Goal: Transaction & Acquisition: Purchase product/service

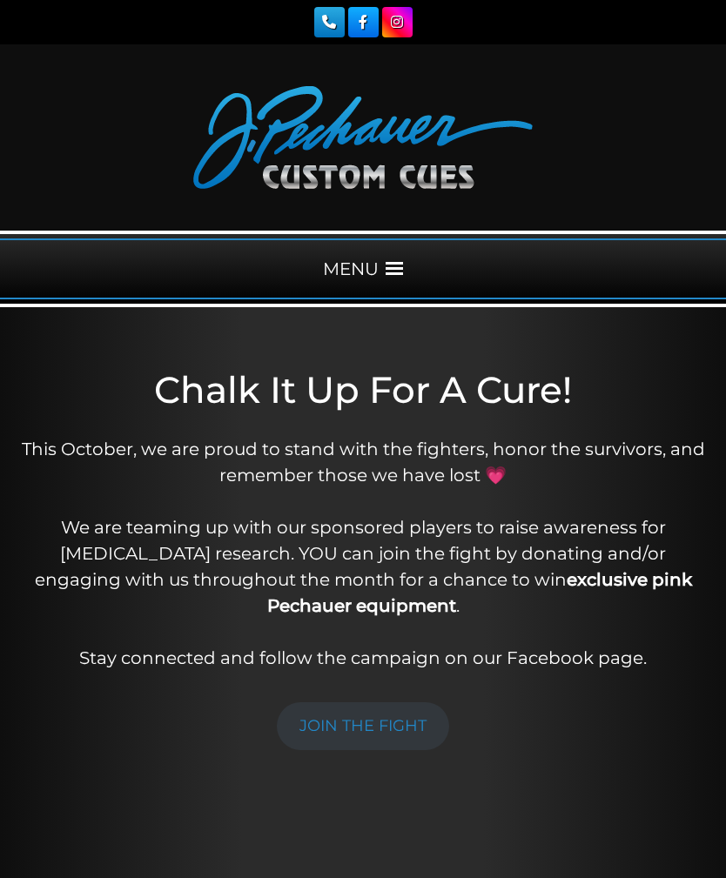
click at [379, 282] on div "MENU" at bounding box center [363, 268] width 726 height 61
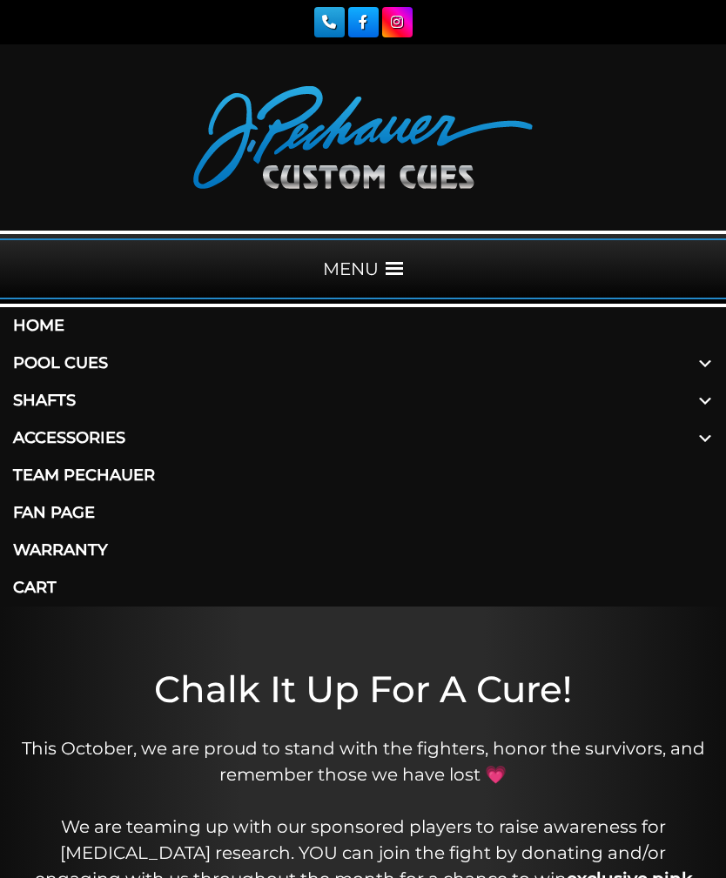
click at [50, 359] on link "Pool Cues" at bounding box center [363, 363] width 726 height 37
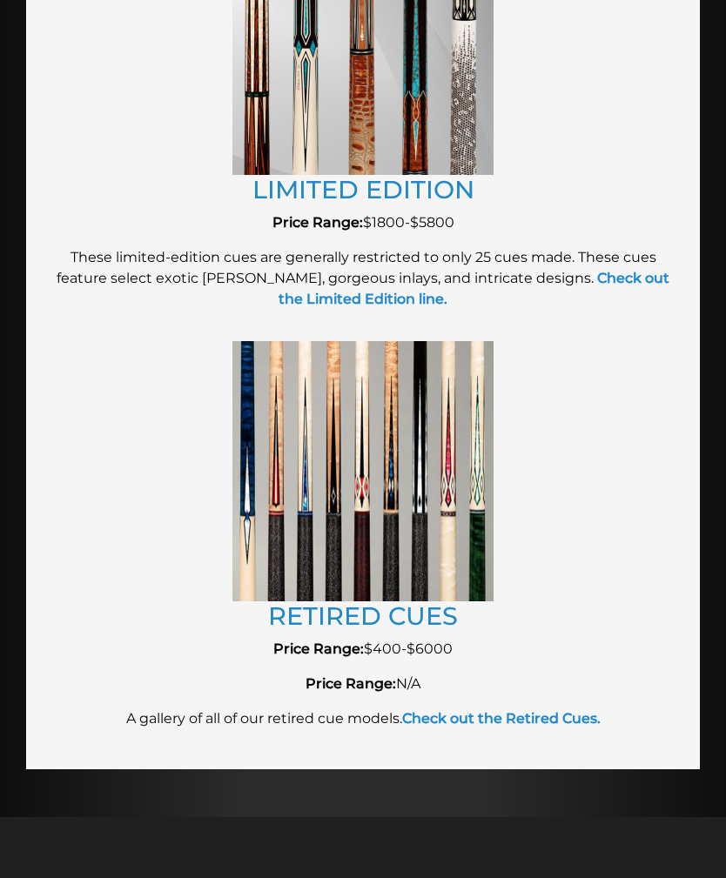
scroll to position [3404, 0]
click at [404, 620] on link "RETIRED CUES" at bounding box center [363, 616] width 190 height 30
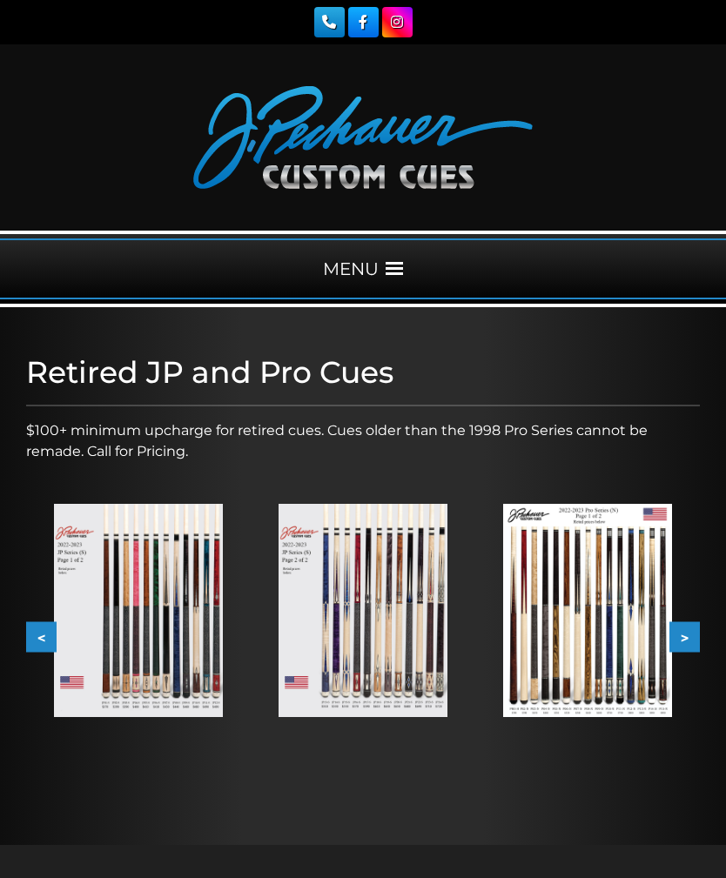
click at [116, 683] on img at bounding box center [138, 610] width 169 height 212
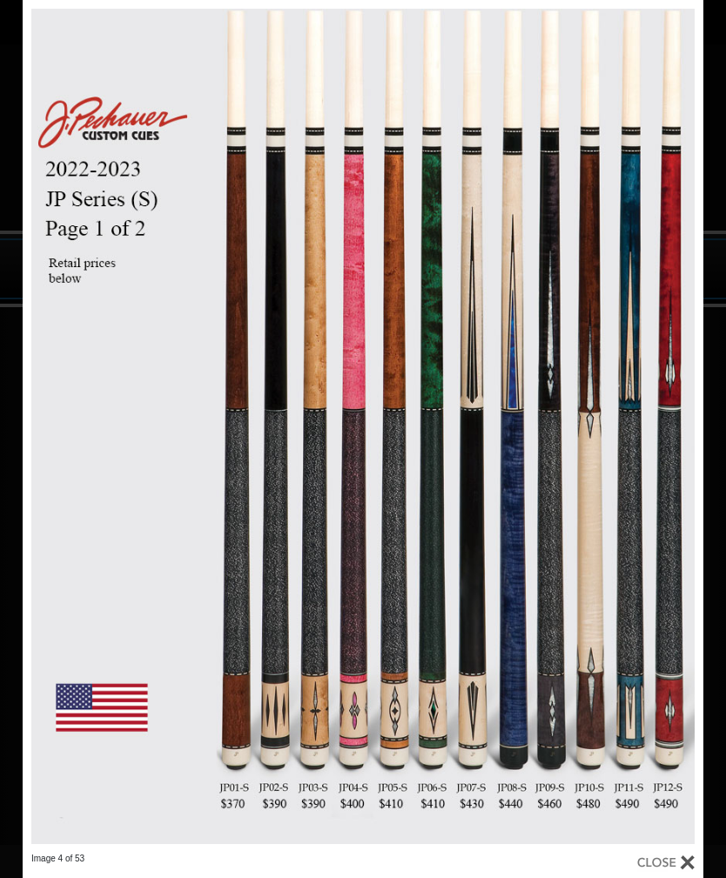
click at [684, 420] on link at bounding box center [550, 426] width 306 height 853
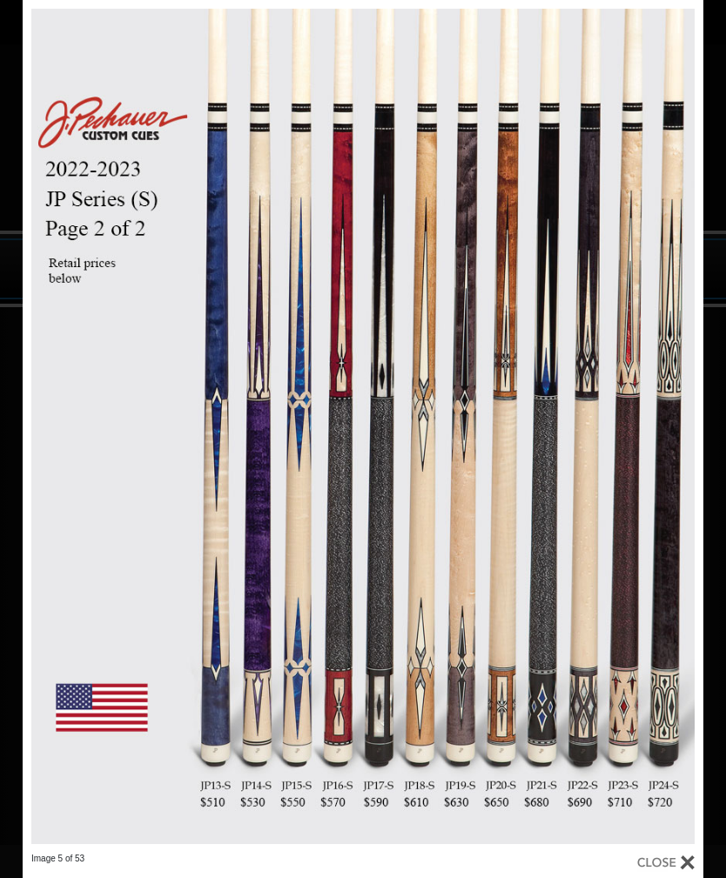
click at [683, 421] on link at bounding box center [550, 426] width 306 height 853
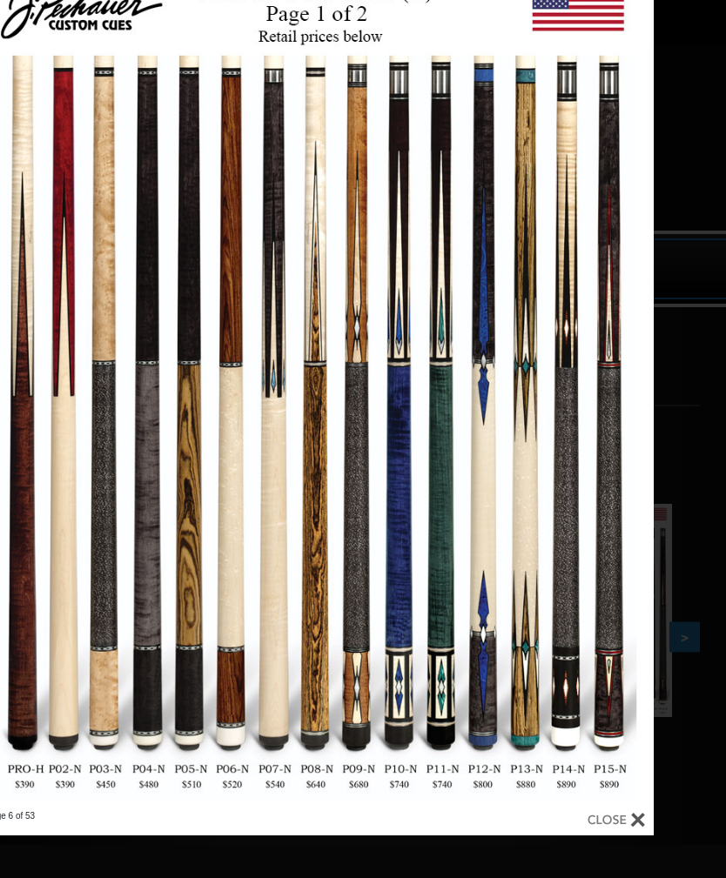
click at [667, 477] on div "Image 6 of 53" at bounding box center [313, 396] width 726 height 878
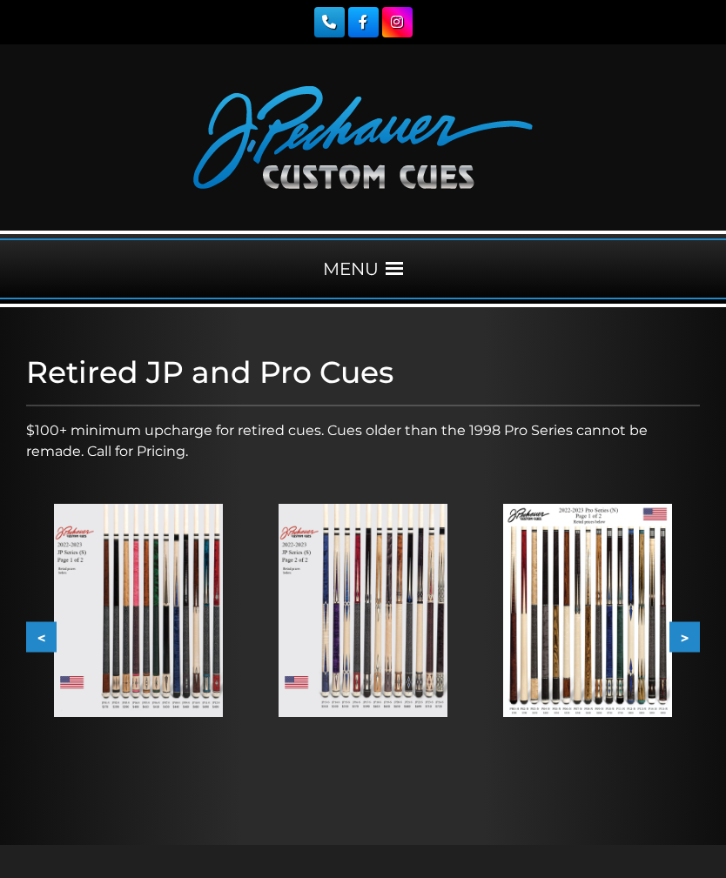
click at [381, 279] on div "MENU" at bounding box center [363, 268] width 726 height 61
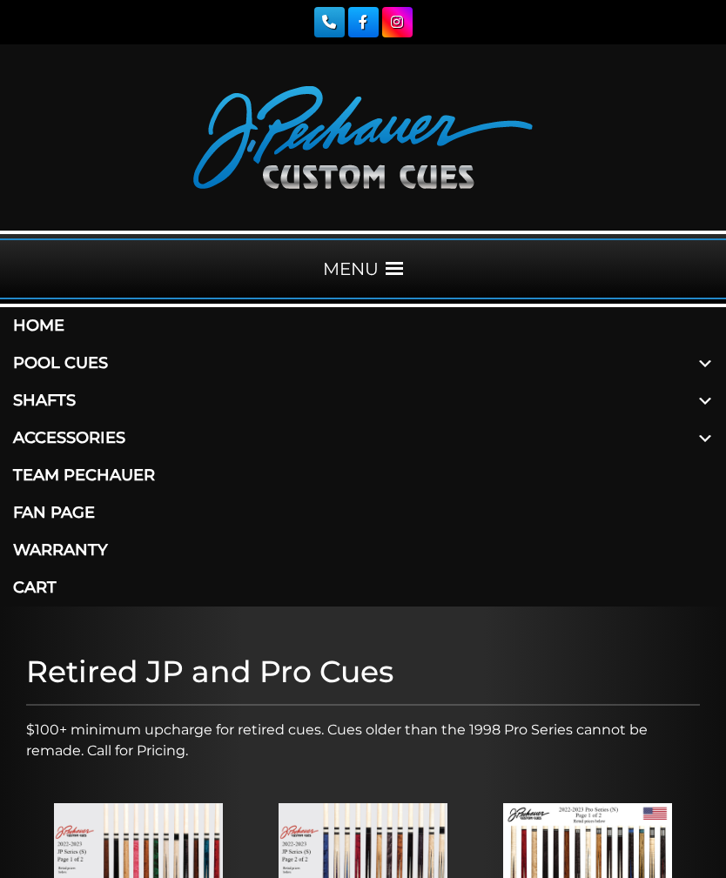
click at [379, 374] on link "Pool Cues" at bounding box center [363, 363] width 726 height 37
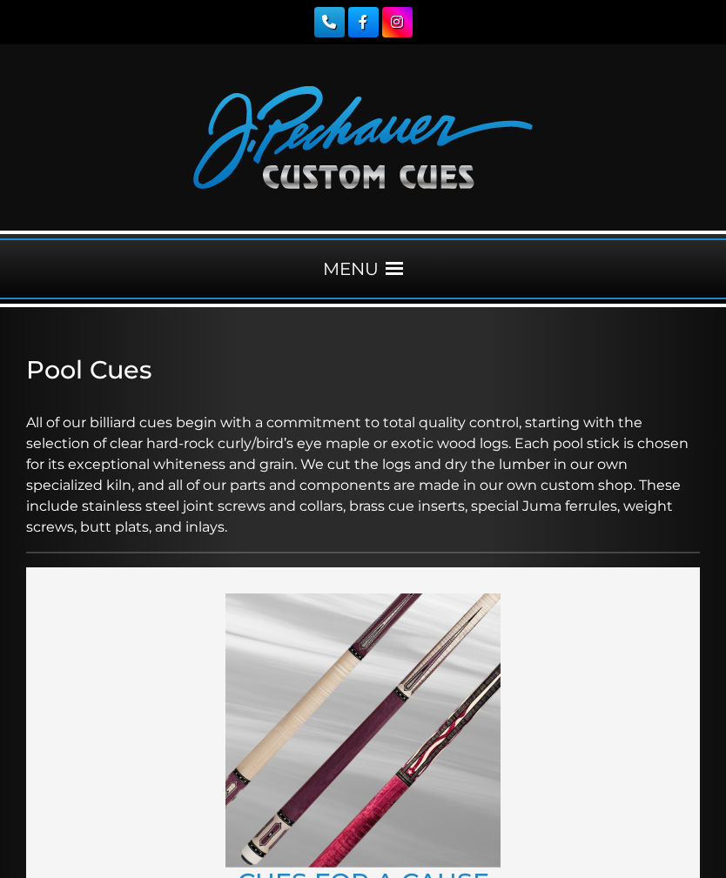
click at [55, 355] on h2 "Pool Cues" at bounding box center [363, 370] width 674 height 30
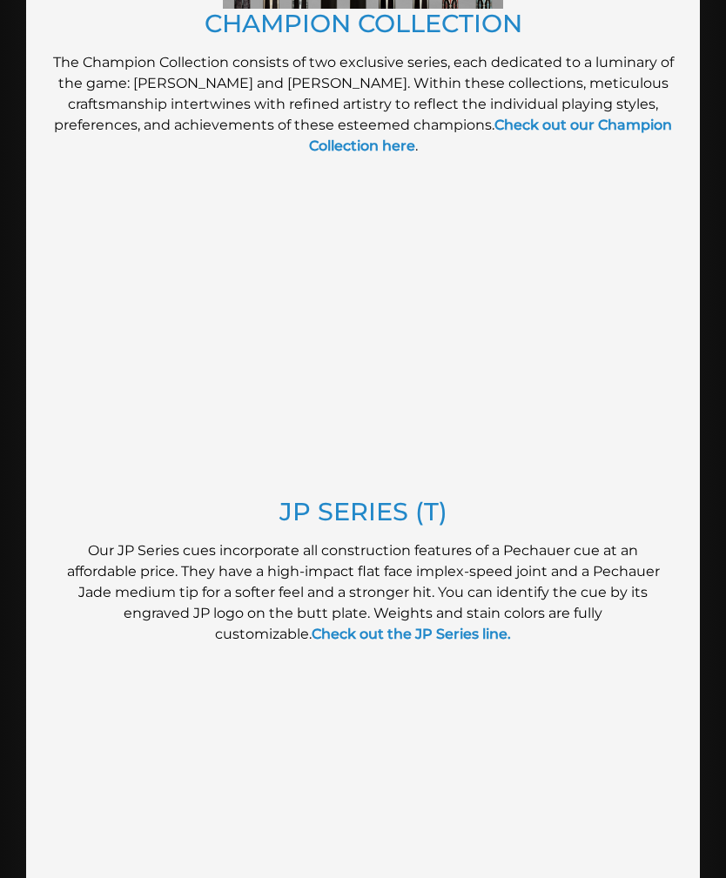
scroll to position [1232, 0]
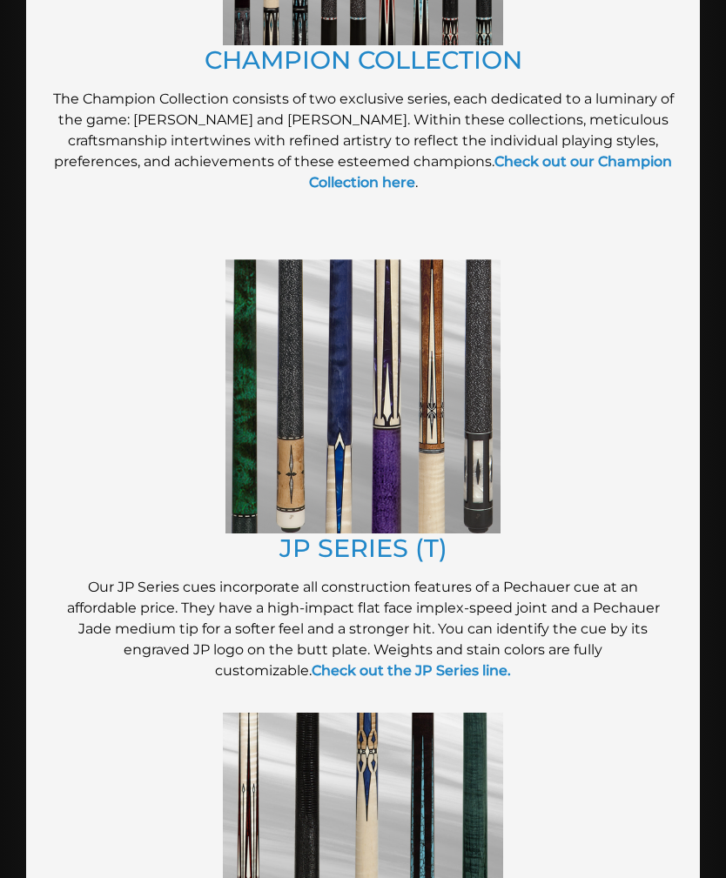
click at [400, 550] on link "JP SERIES (T)" at bounding box center [363, 548] width 168 height 30
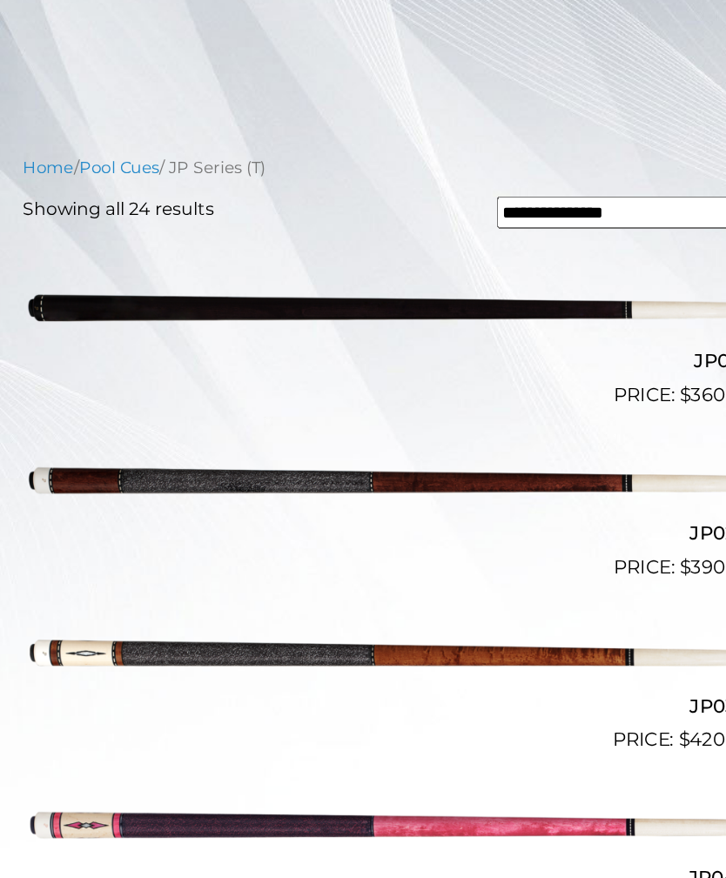
scroll to position [289, 0]
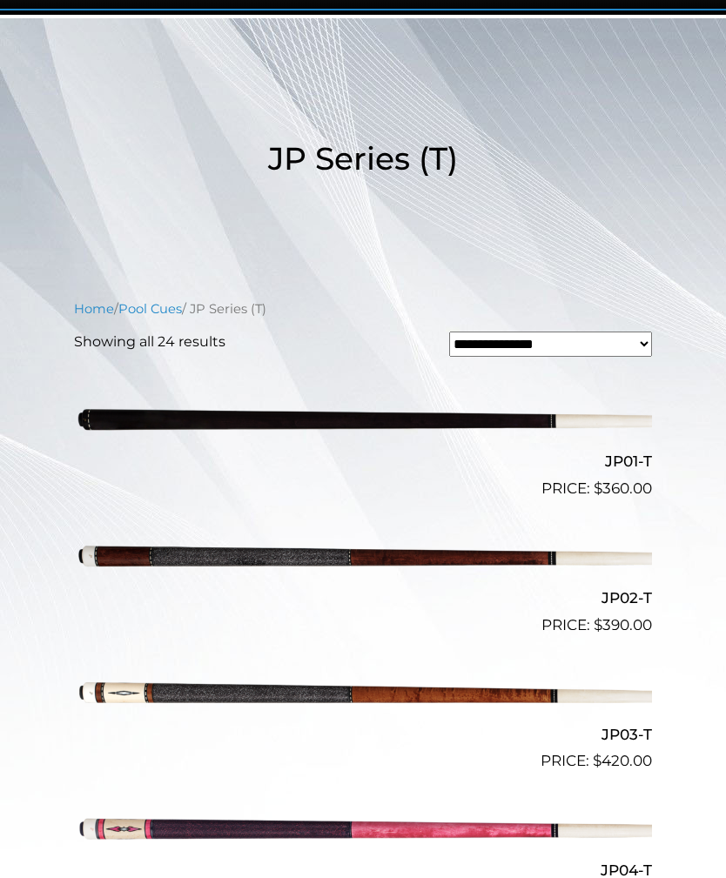
click at [124, 424] on img at bounding box center [363, 419] width 578 height 96
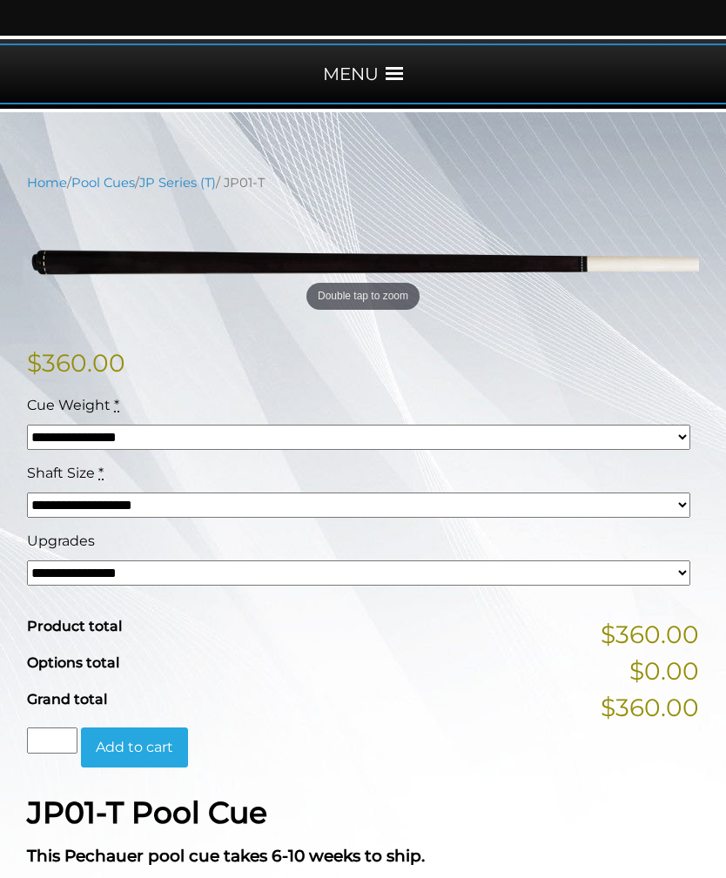
scroll to position [191, 0]
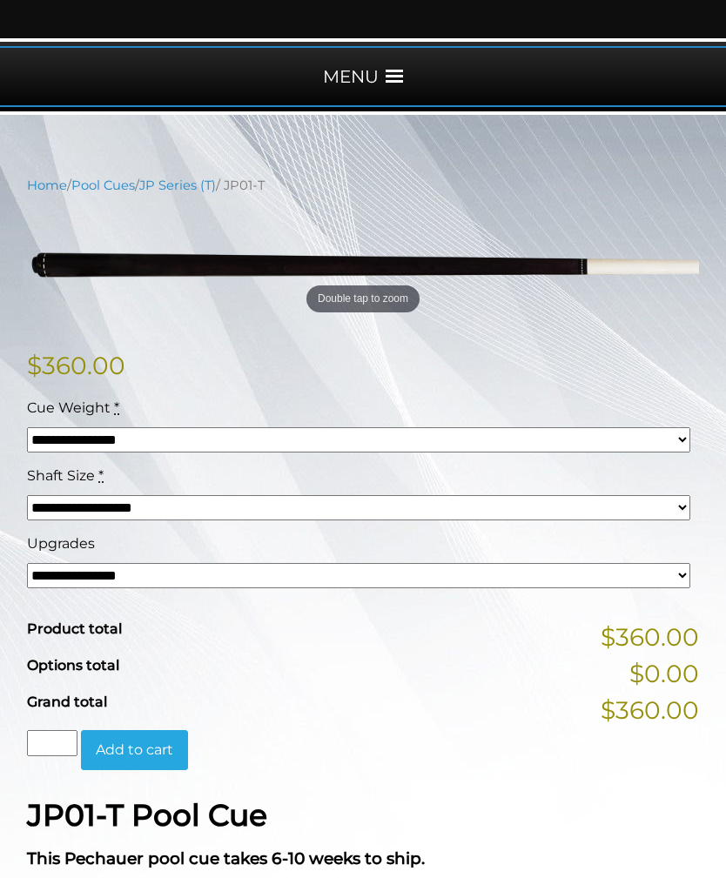
click at [596, 572] on select "**********" at bounding box center [358, 576] width 663 height 25
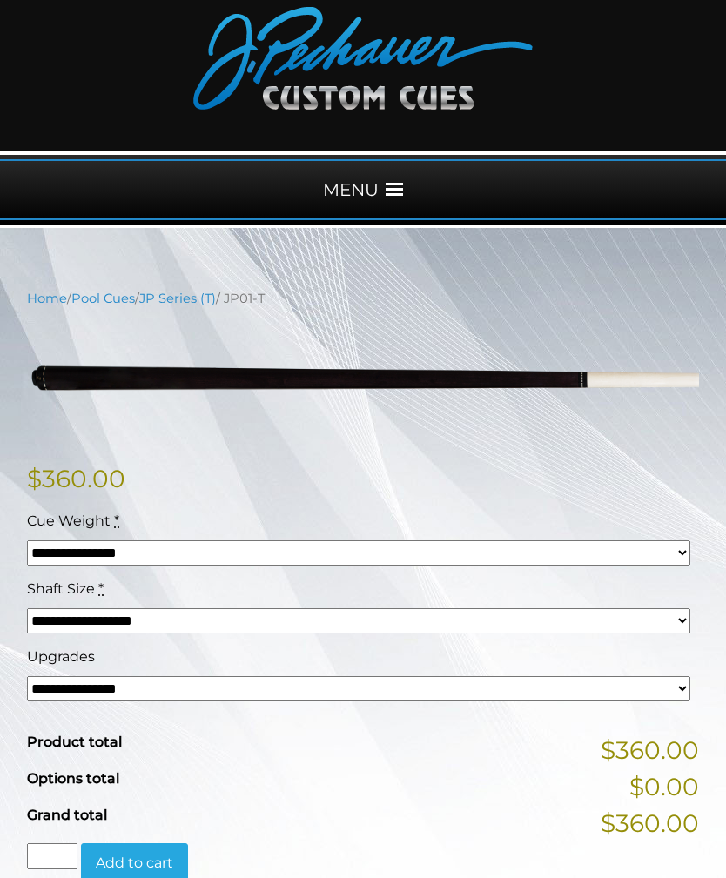
scroll to position [146, 0]
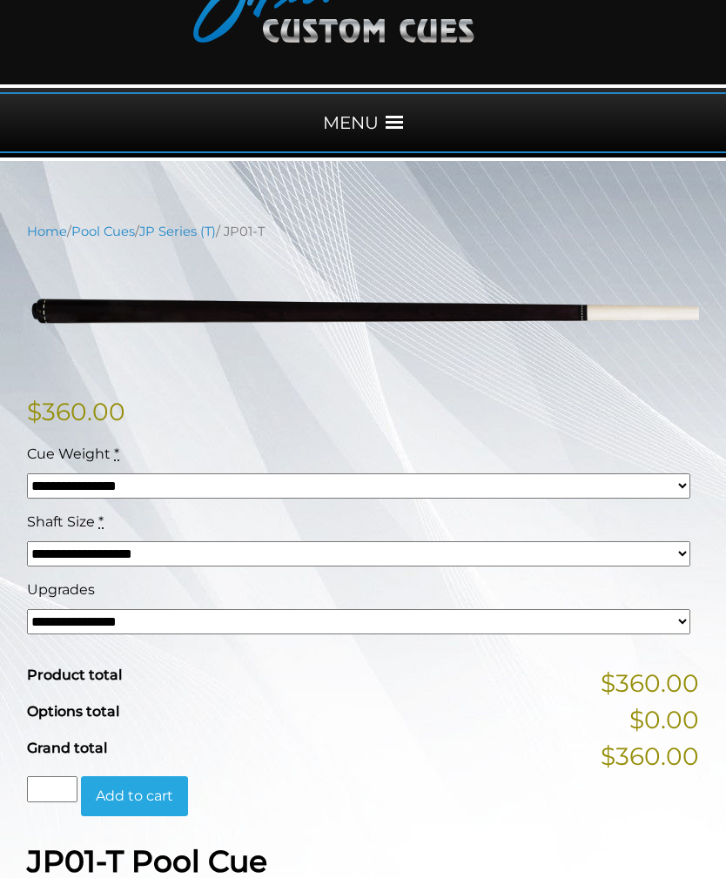
click at [47, 497] on select "**********" at bounding box center [358, 485] width 663 height 25
click at [65, 556] on select "**********" at bounding box center [358, 553] width 663 height 25
